Goal: Task Accomplishment & Management: Use online tool/utility

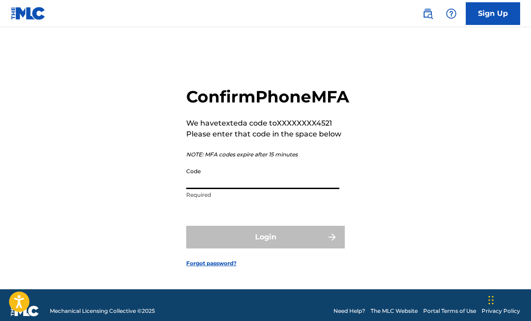
click at [246, 189] on input "Code" at bounding box center [262, 176] width 153 height 26
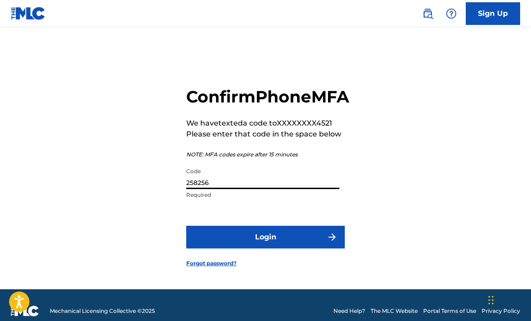
type input "258256"
click at [265, 248] on button "Login" at bounding box center [265, 237] width 159 height 23
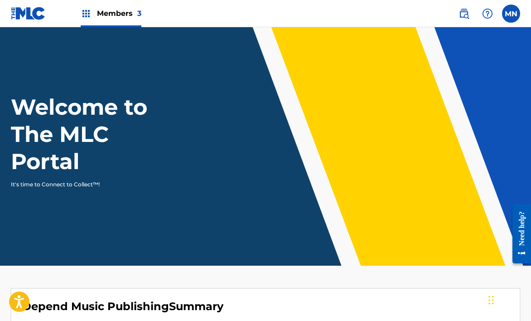
click at [128, 15] on span "Members 3" at bounding box center [119, 13] width 44 height 10
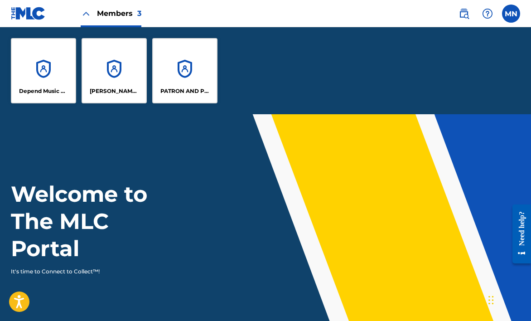
click at [51, 82] on div "Depend Music Publishing" at bounding box center [43, 70] width 65 height 65
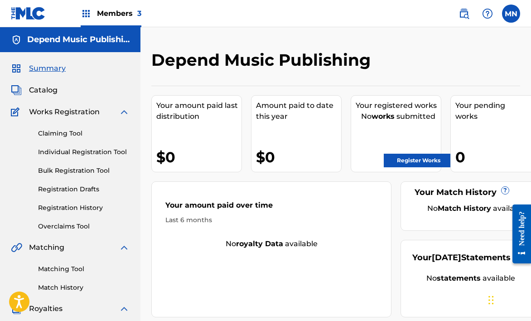
click at [120, 14] on span "Members 3" at bounding box center [119, 13] width 44 height 10
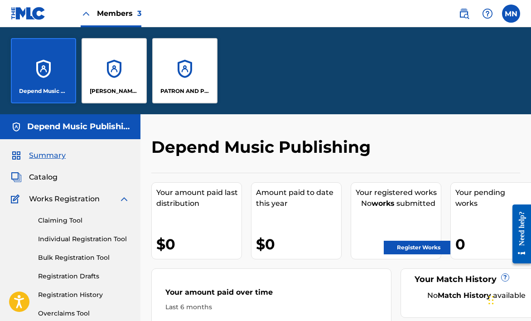
click at [121, 81] on div "[PERSON_NAME] DESIGNEE" at bounding box center [114, 70] width 65 height 65
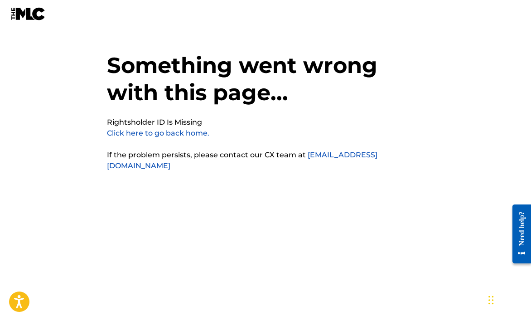
click at [164, 133] on link "Click here to go back home." at bounding box center [158, 133] width 102 height 9
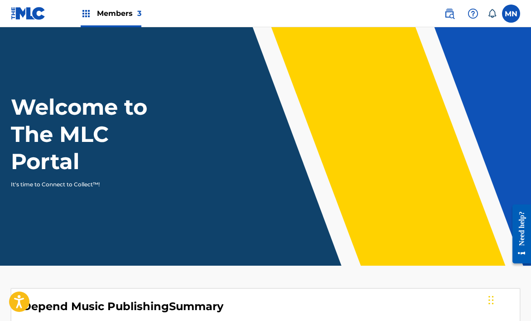
click at [138, 14] on span "3" at bounding box center [139, 13] width 4 height 9
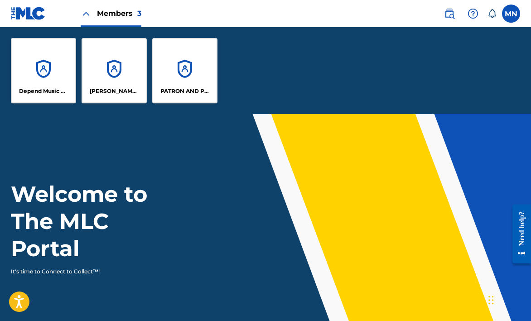
click at [128, 67] on div "[PERSON_NAME] DESIGNEE" at bounding box center [114, 70] width 65 height 65
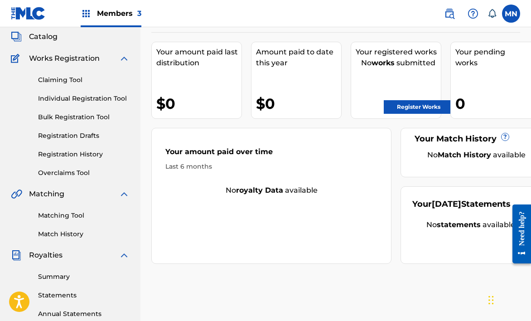
scroll to position [52, 0]
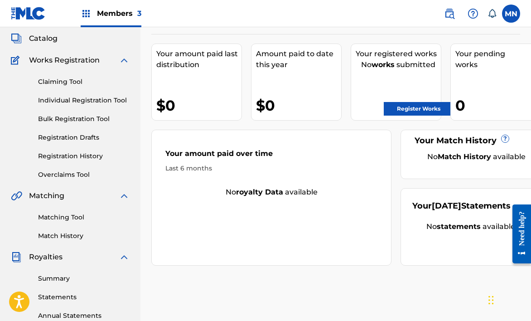
click at [73, 83] on link "Claiming Tool" at bounding box center [83, 82] width 91 height 10
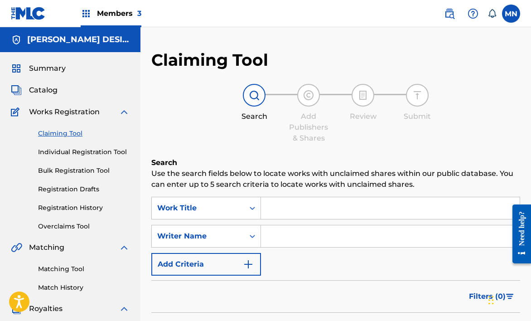
click at [101, 154] on link "Individual Registration Tool" at bounding box center [83, 152] width 91 height 10
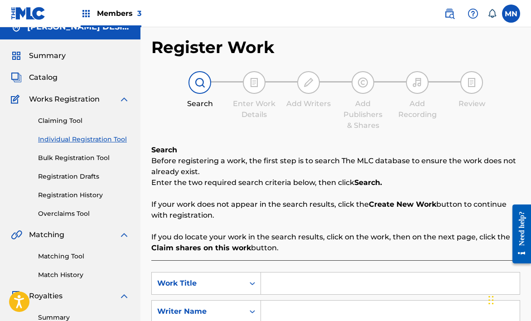
scroll to position [121, 0]
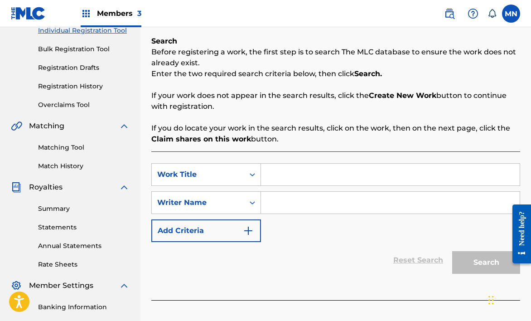
click at [68, 152] on link "Matching Tool" at bounding box center [83, 148] width 91 height 10
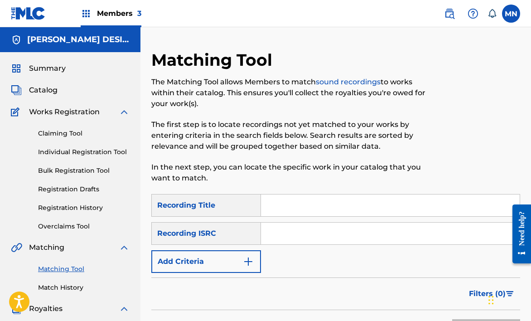
click at [66, 130] on link "Claiming Tool" at bounding box center [83, 134] width 91 height 10
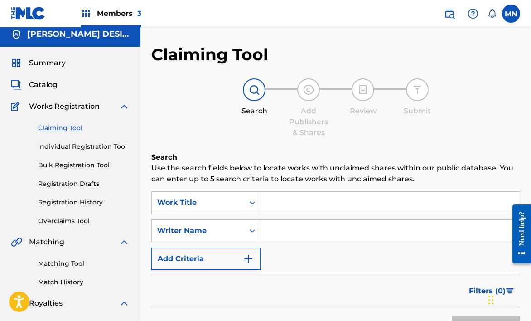
scroll to position [4, 0]
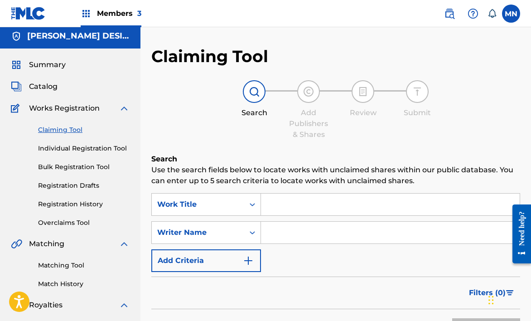
click at [447, 14] on img at bounding box center [449, 13] width 11 height 11
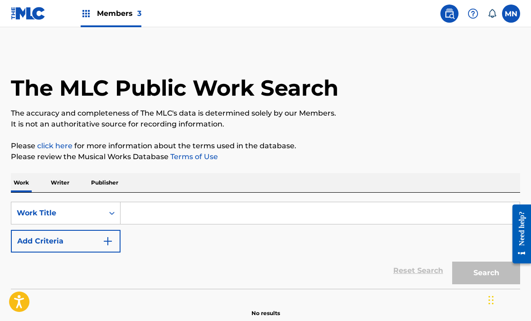
click at [111, 14] on span "Members 3" at bounding box center [119, 13] width 44 height 10
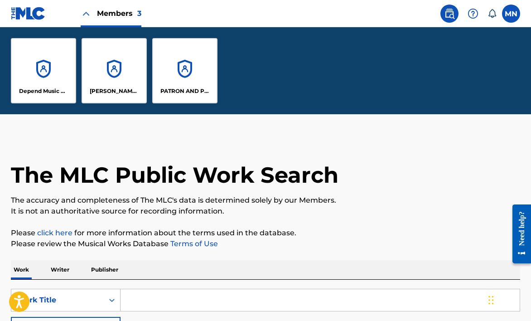
click at [125, 79] on div "[PERSON_NAME] DESIGNEE" at bounding box center [114, 70] width 65 height 65
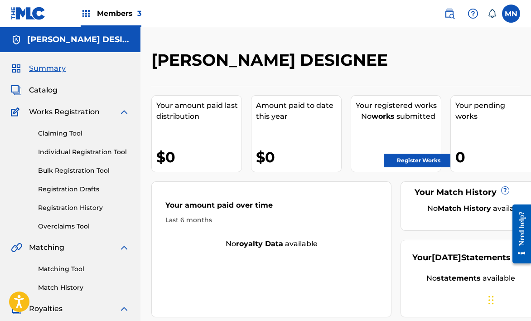
scroll to position [222, 0]
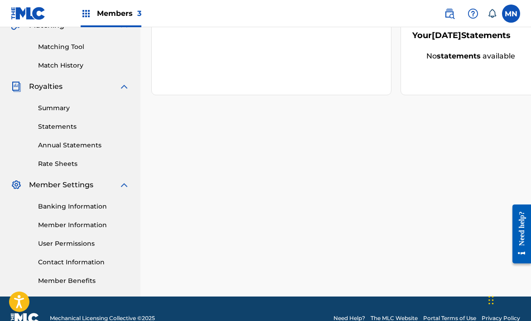
click at [85, 225] on link "Member Information" at bounding box center [83, 225] width 91 height 10
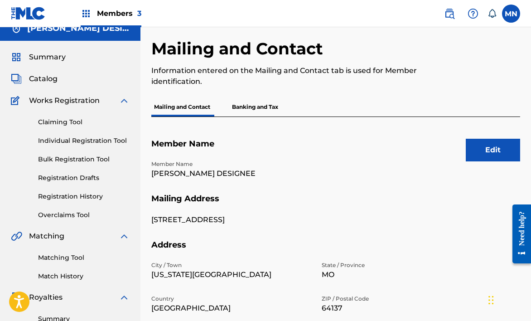
scroll to position [28, 0]
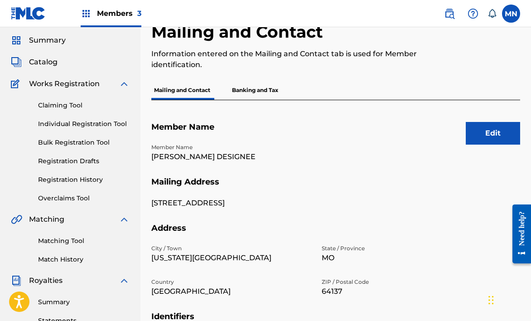
click at [232, 156] on p "[PERSON_NAME] DESIGNEE" at bounding box center [230, 156] width 159 height 11
click at [483, 136] on button "Edit" at bounding box center [493, 133] width 54 height 23
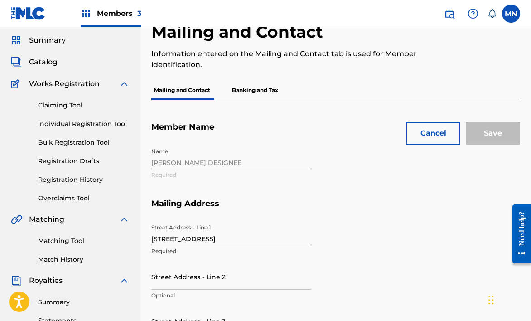
click at [246, 163] on div "Name JARED LOGAN DESIGNEE Required" at bounding box center [316, 170] width 330 height 55
click at [423, 135] on button "Cancel" at bounding box center [433, 133] width 54 height 23
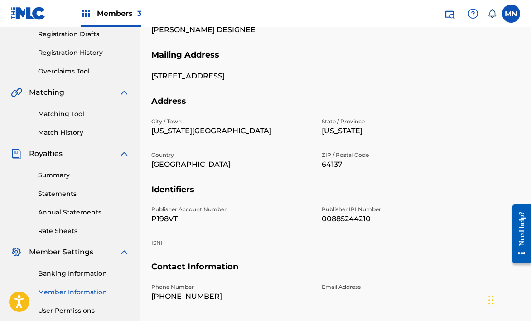
scroll to position [202, 0]
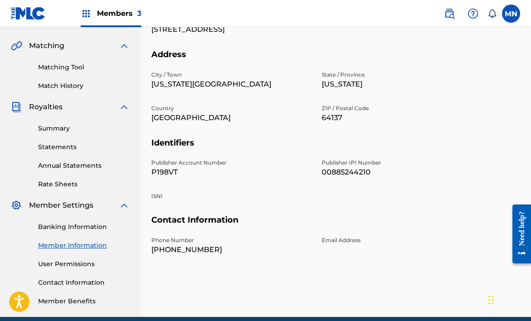
click at [86, 266] on link "User Permissions" at bounding box center [83, 264] width 91 height 10
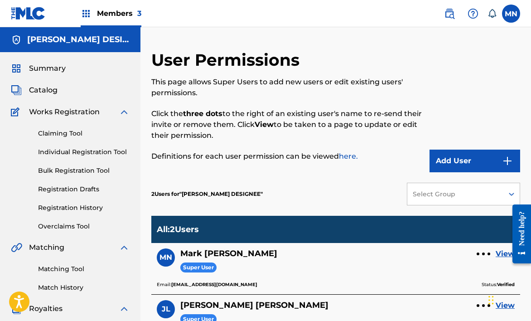
click at [80, 111] on span "Works Registration" at bounding box center [64, 111] width 71 height 11
click at [69, 133] on link "Claiming Tool" at bounding box center [83, 134] width 91 height 10
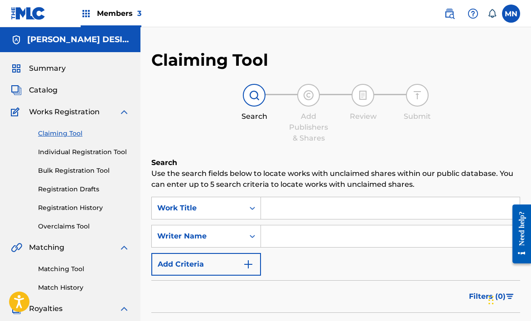
click at [81, 207] on link "Registration History" at bounding box center [83, 208] width 91 height 10
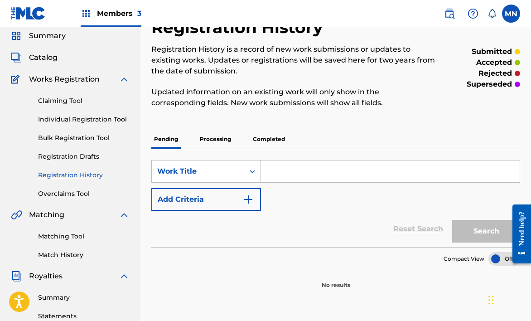
scroll to position [34, 0]
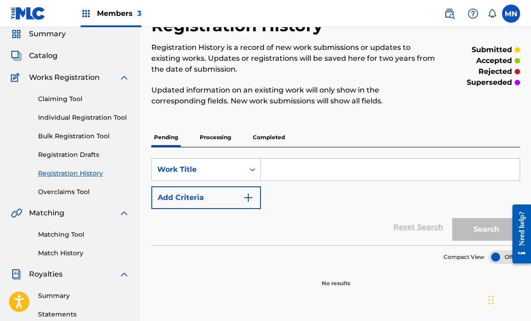
click at [85, 156] on link "Registration Drafts" at bounding box center [83, 155] width 91 height 10
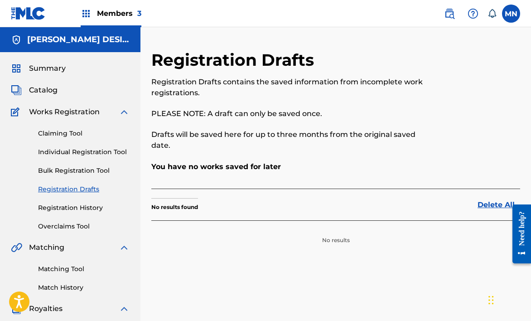
click at [69, 172] on link "Bulk Registration Tool" at bounding box center [83, 171] width 91 height 10
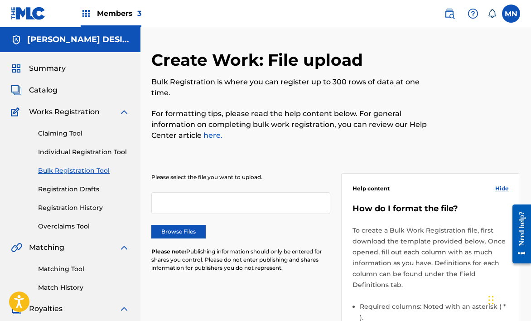
click at [77, 155] on link "Individual Registration Tool" at bounding box center [83, 152] width 91 height 10
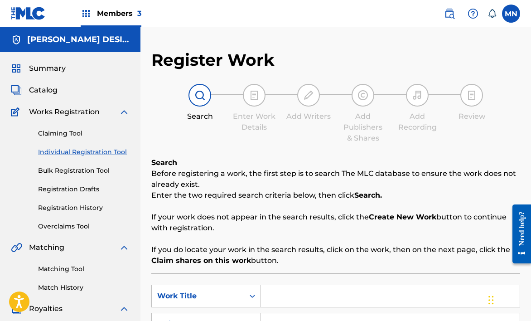
click at [312, 43] on div "Register Work Search Enter Work Details Add Writers Add Publishers & Shares Add…" at bounding box center [335, 272] width 390 height 491
